Goal: Task Accomplishment & Management: Manage account settings

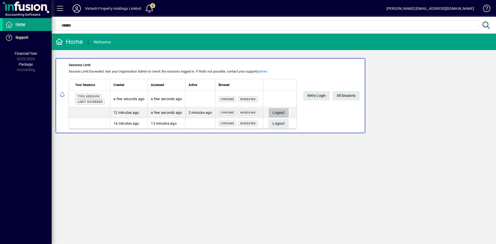
click at [281, 112] on span "Logout" at bounding box center [278, 112] width 12 height 9
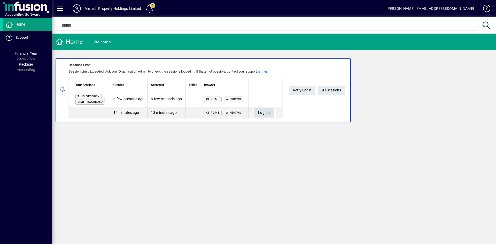
click at [274, 113] on span "button" at bounding box center [264, 113] width 20 height 12
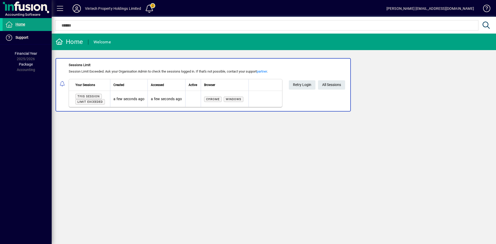
click at [60, 10] on span at bounding box center [60, 8] width 12 height 12
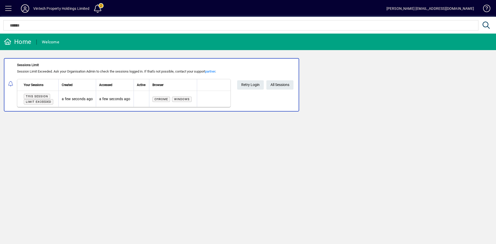
click at [9, 9] on span at bounding box center [8, 8] width 12 height 12
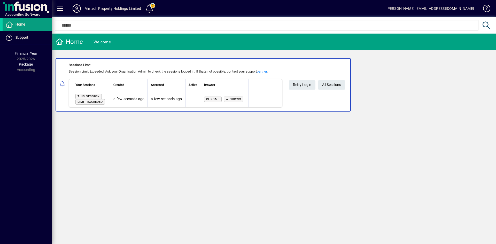
click at [151, 9] on span at bounding box center [149, 8] width 12 height 12
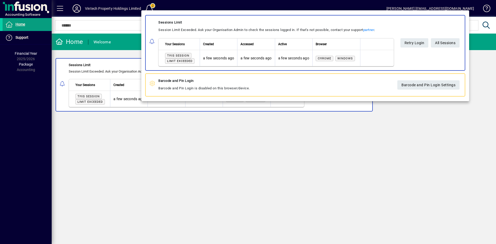
click at [88, 8] on div at bounding box center [248, 122] width 496 height 244
